Goal: Information Seeking & Learning: Learn about a topic

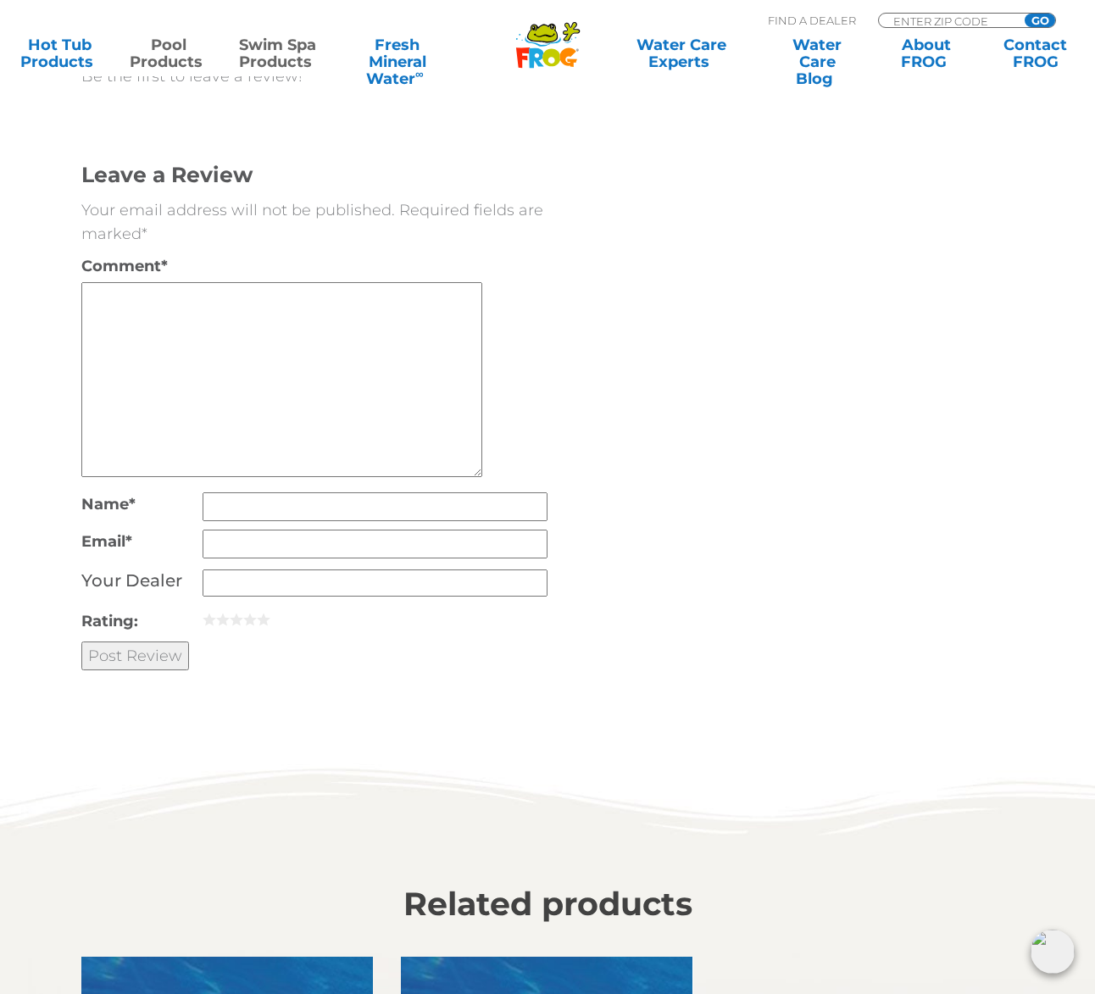
click at [150, 48] on link "Pool Products" at bounding box center [168, 53] width 85 height 34
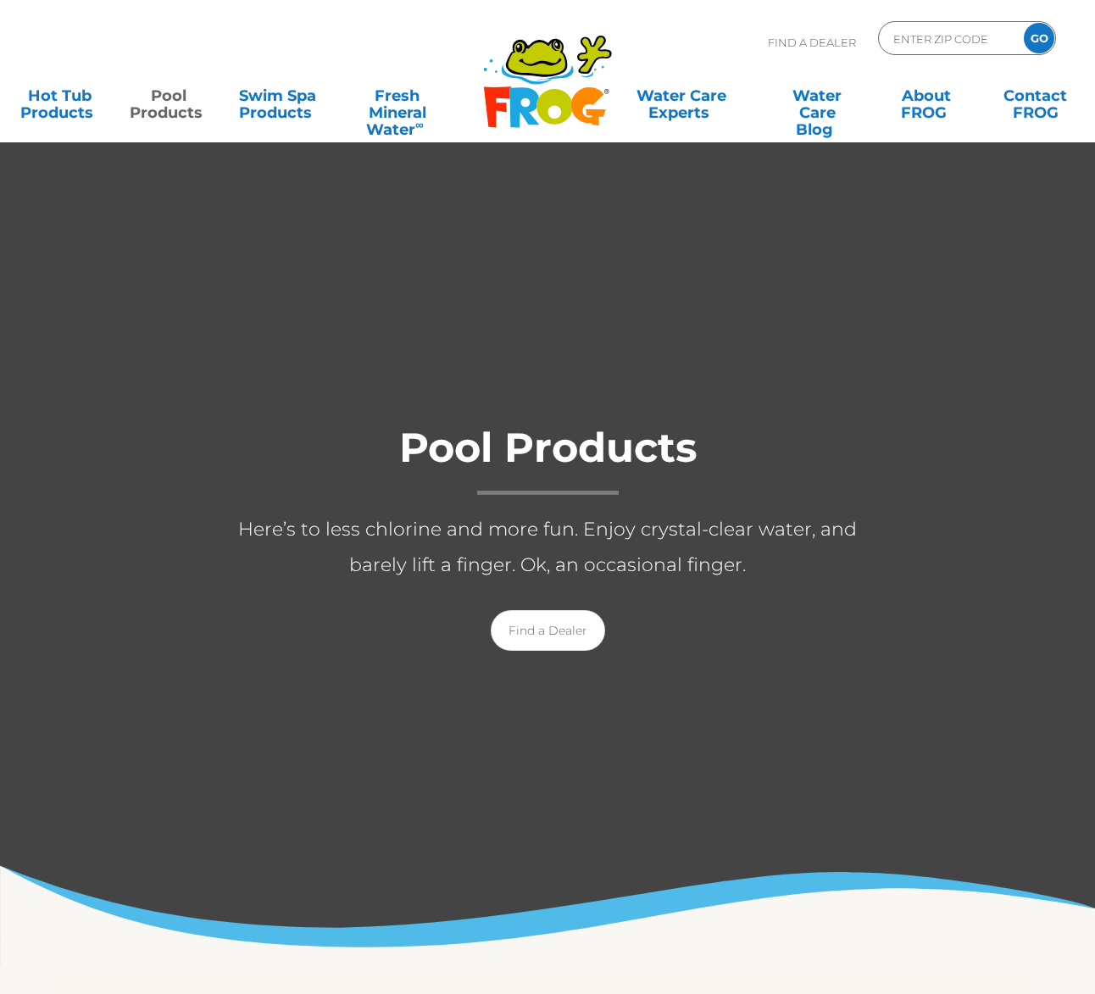
click at [154, 48] on div "Find A Dealer ENTER ZIP CODE GO" at bounding box center [547, 50] width 1061 height 58
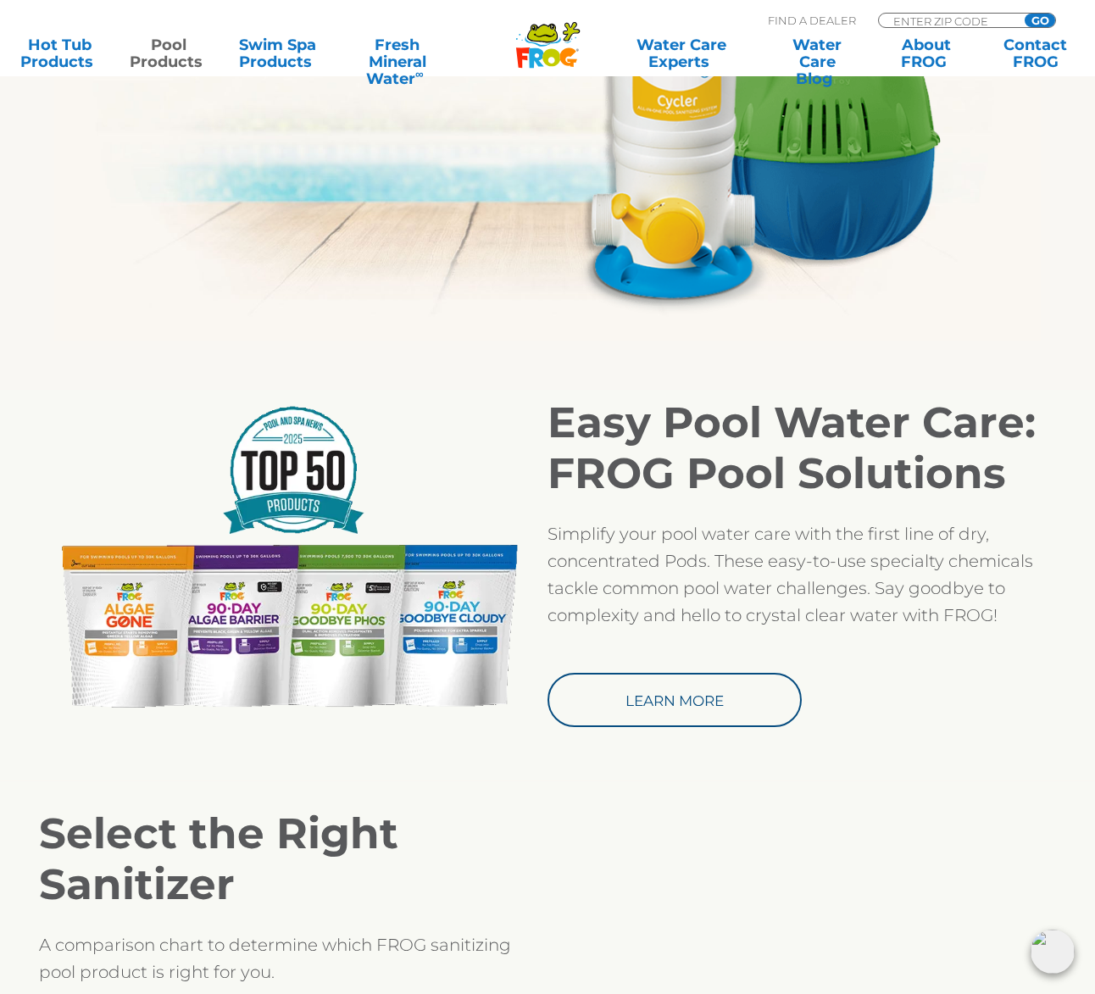
scroll to position [1135, 0]
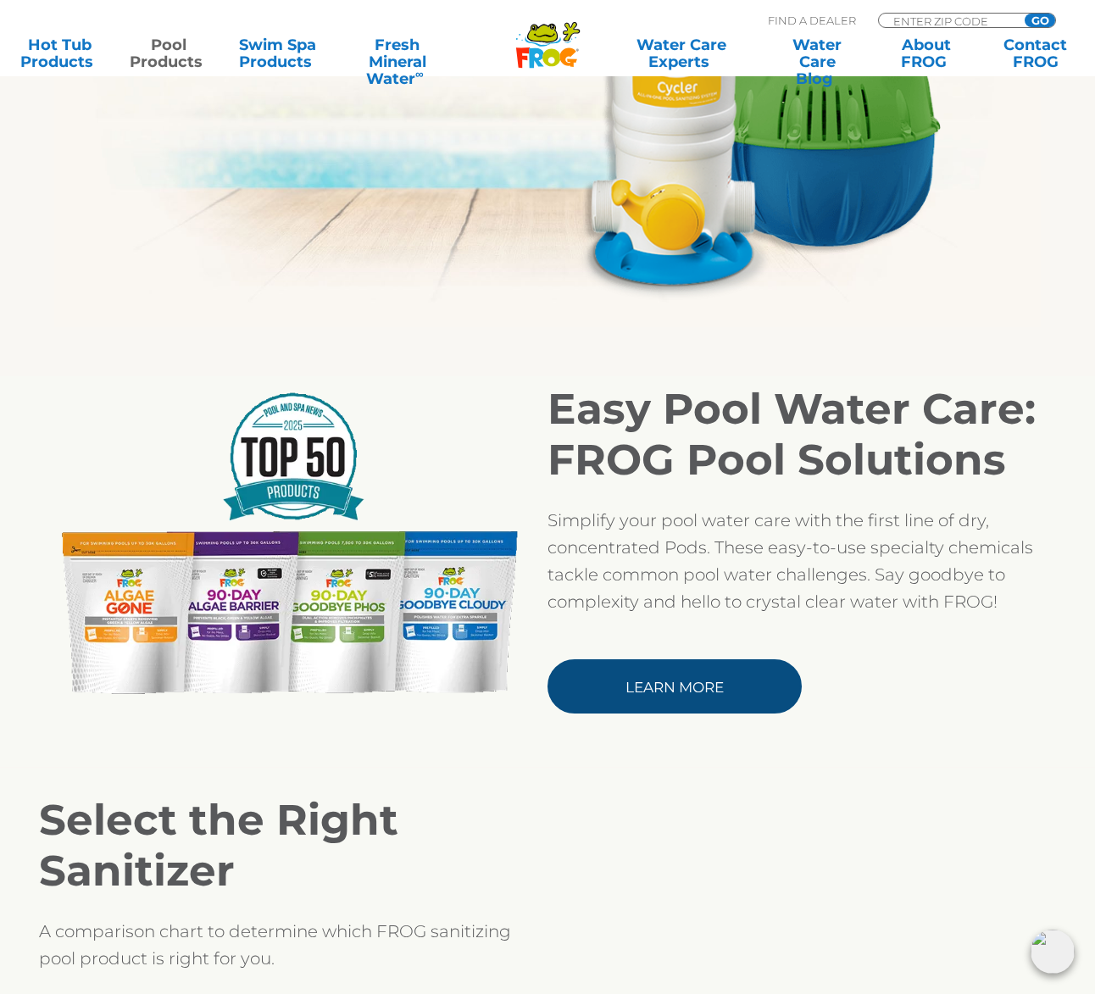
click at [659, 679] on link "Learn More" at bounding box center [675, 687] width 254 height 54
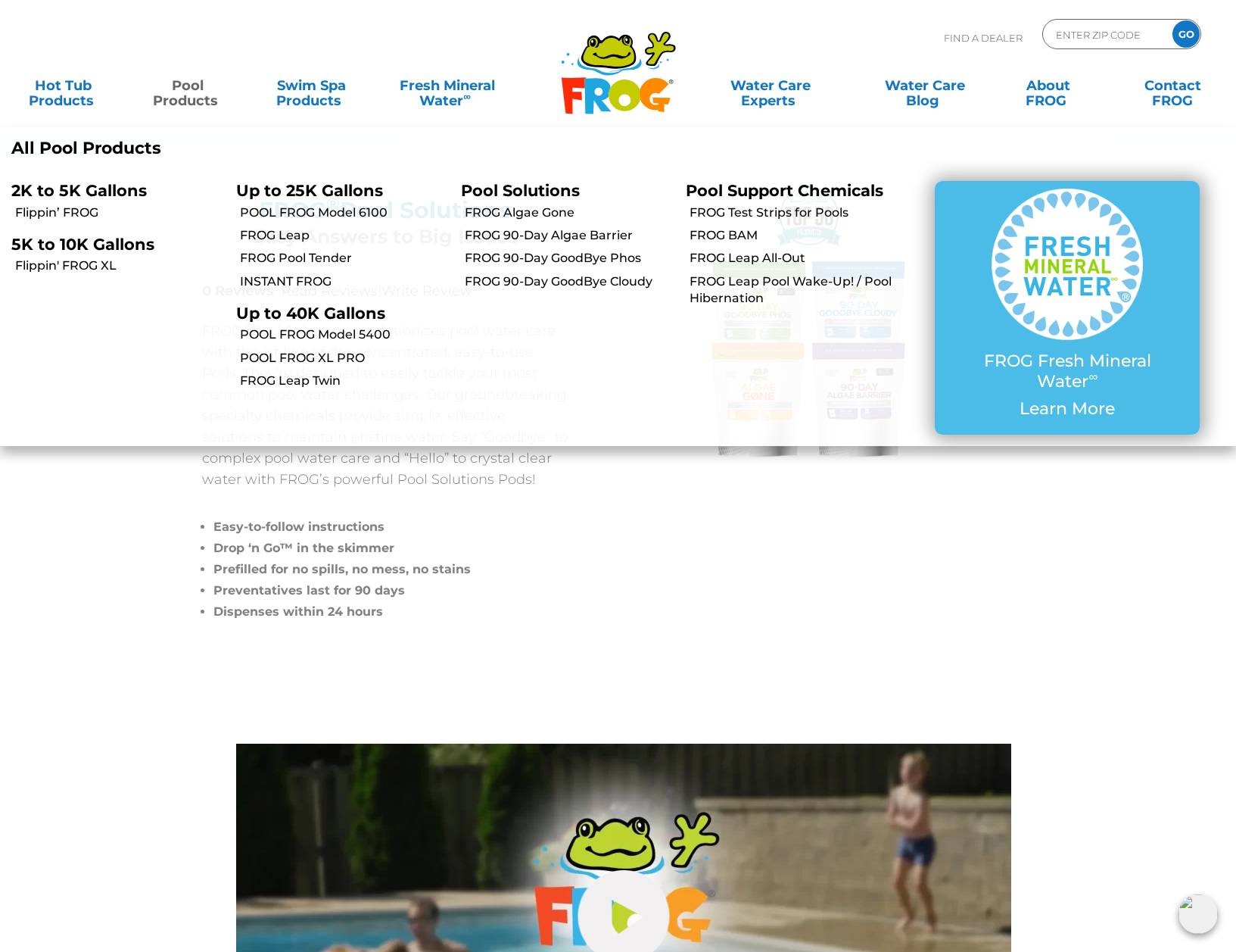
click at [192, 92] on link "Pool Products" at bounding box center [188, 86] width 96 height 30
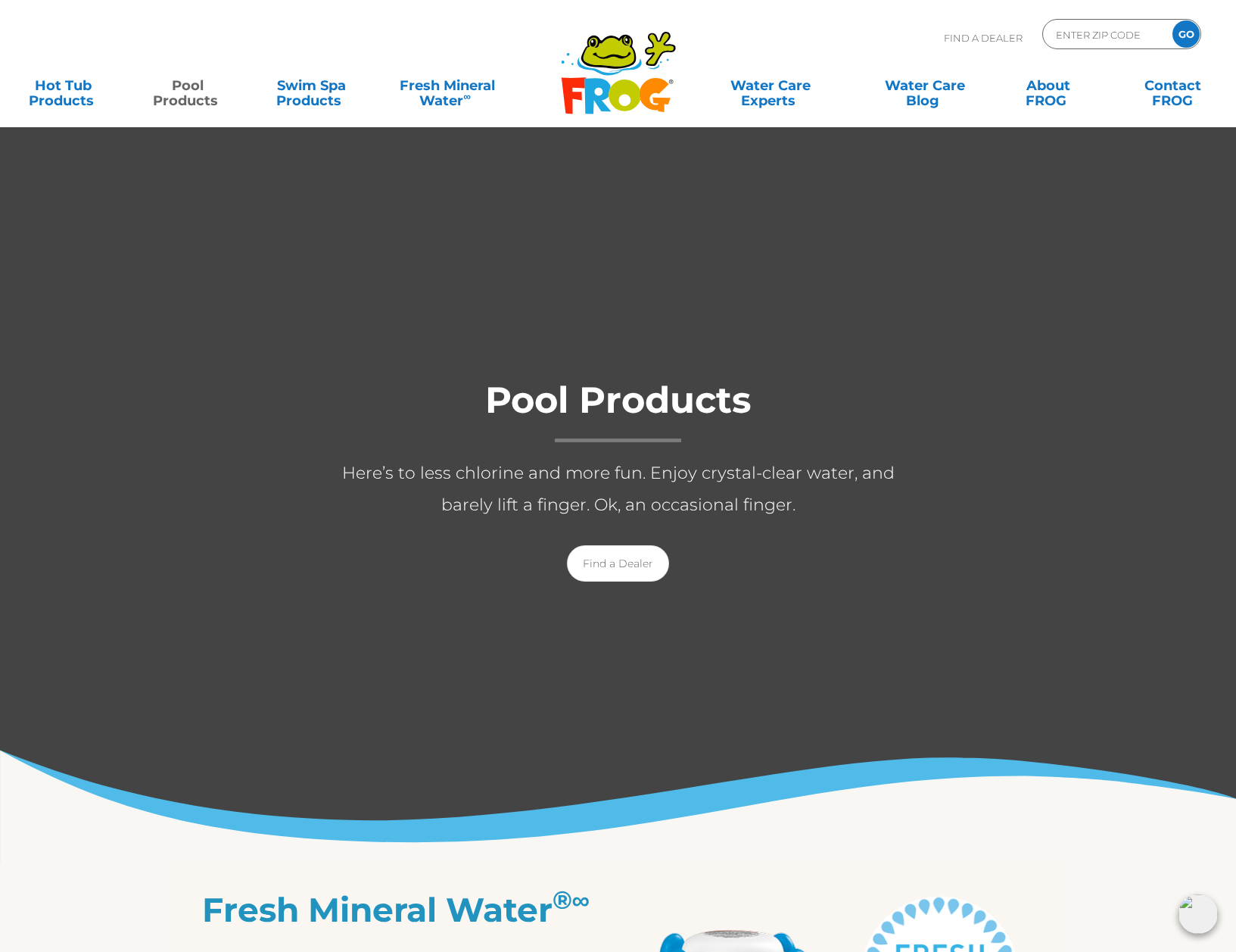
click at [188, 93] on link "Pool Products" at bounding box center [188, 86] width 96 height 30
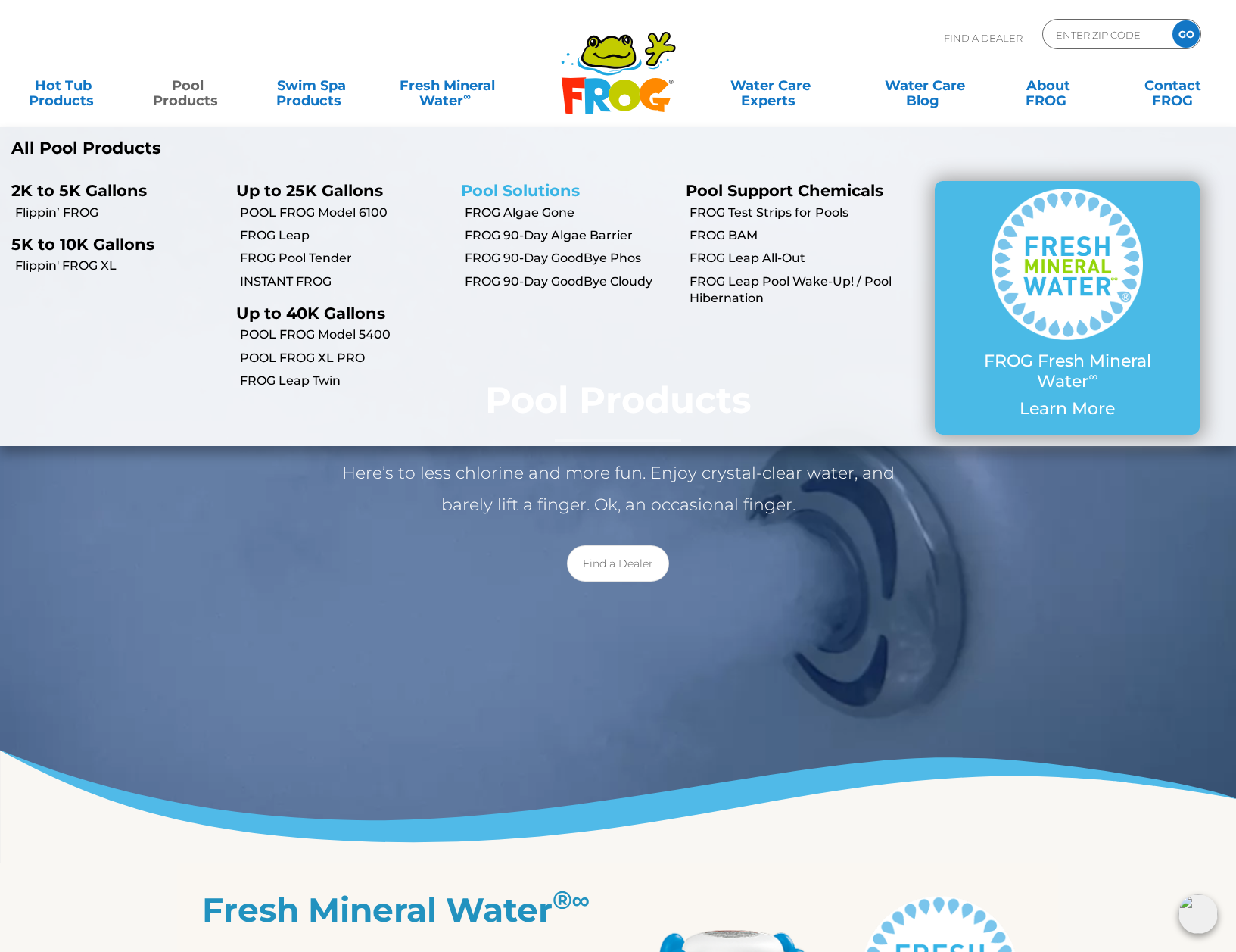
click at [521, 188] on link "Pool Solutions" at bounding box center [520, 190] width 119 height 19
